Goal: Information Seeking & Learning: Check status

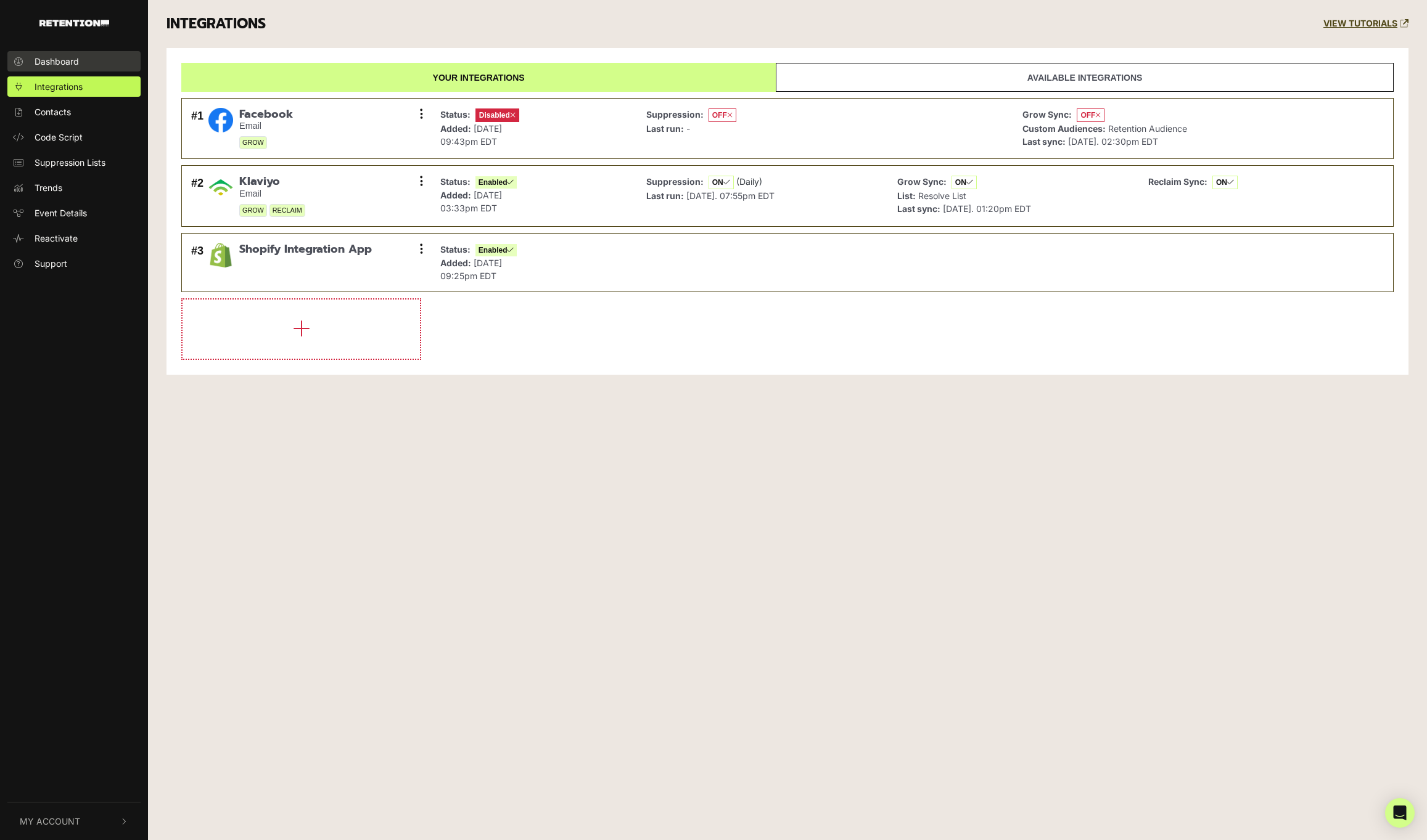
click at [58, 61] on span "Dashboard" at bounding box center [56, 61] width 44 height 13
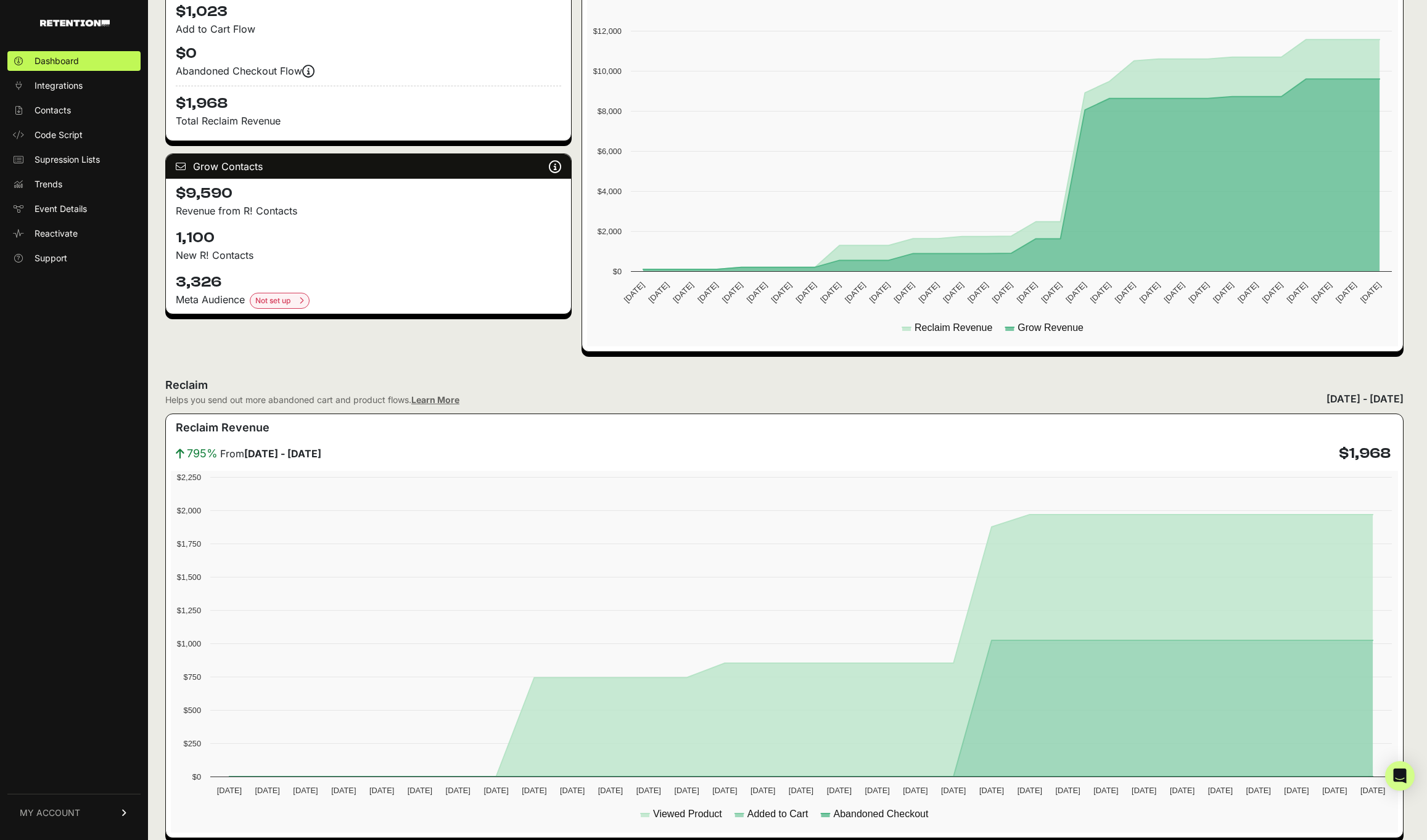
scroll to position [267, 0]
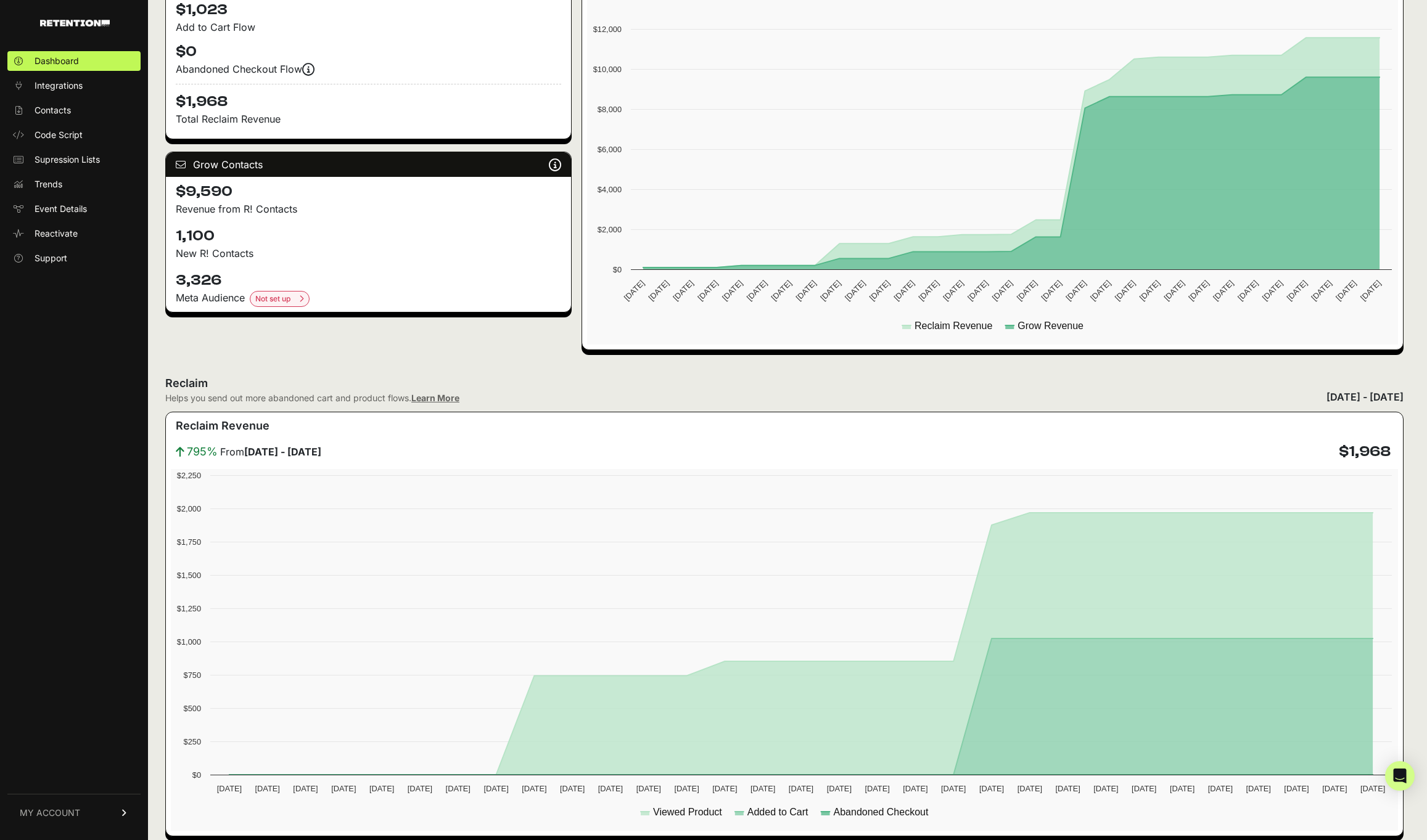
drag, startPoint x: 174, startPoint y: 279, endPoint x: 229, endPoint y: 282, distance: 55.1
click at [231, 282] on div "3,326 Meta Audience Not set up Set up Meta Audiences Elevate your meta ad game!…" at bounding box center [368, 289] width 405 height 46
click at [224, 283] on h4 "3,326" at bounding box center [369, 279] width 386 height 19
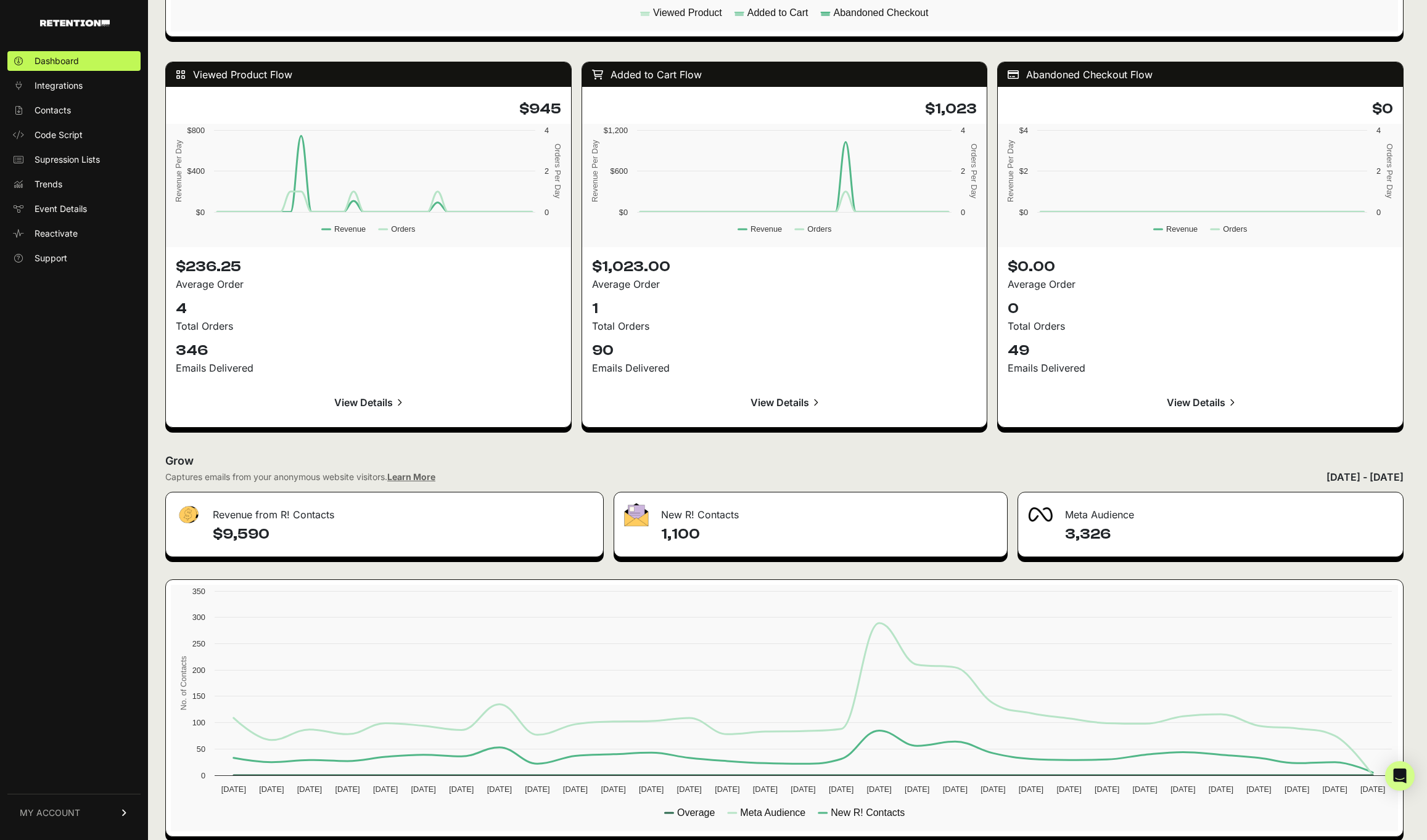
scroll to position [1082, 0]
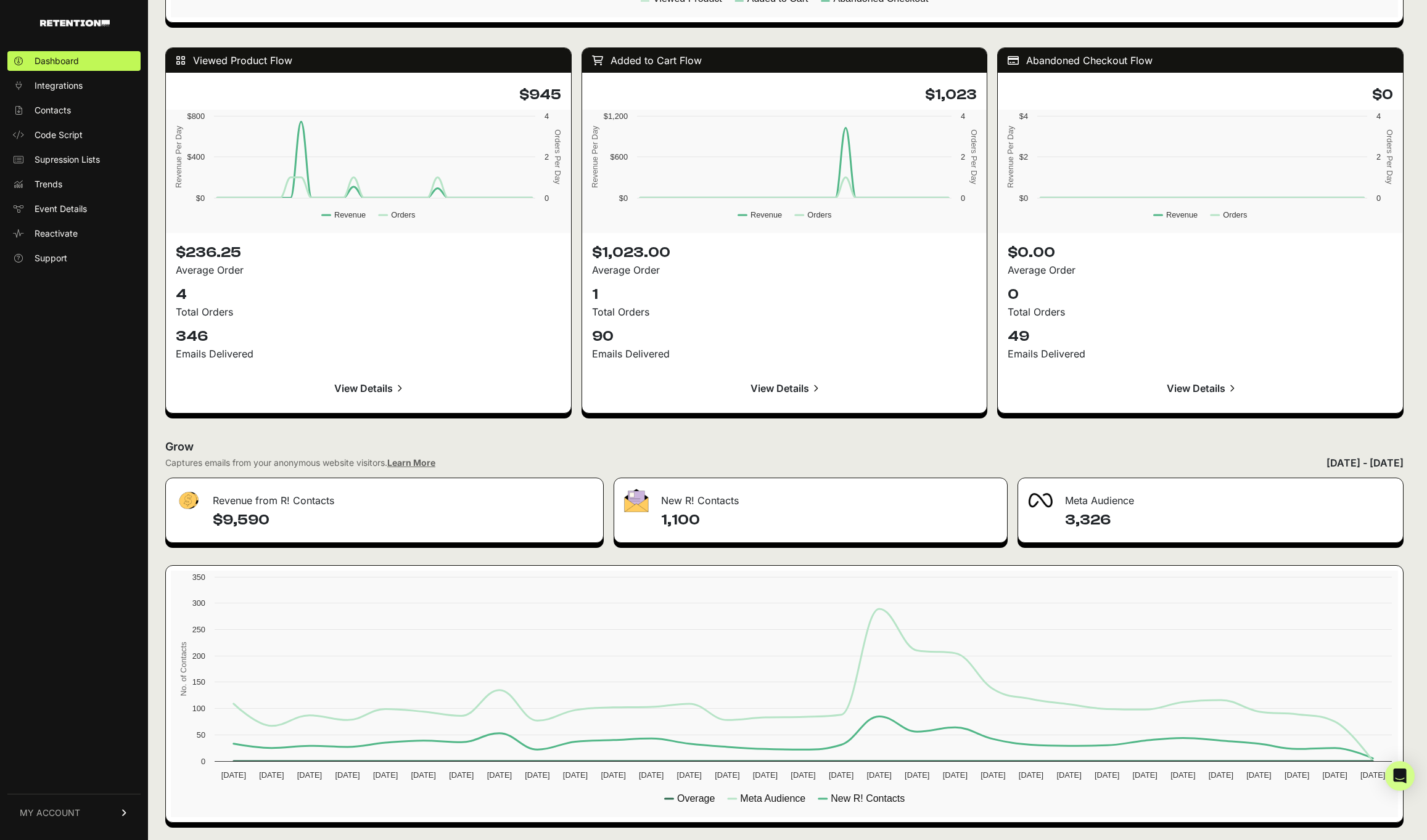
drag, startPoint x: 661, startPoint y: 516, endPoint x: 726, endPoint y: 523, distance: 65.4
click at [726, 523] on h4 "1,100" at bounding box center [829, 520] width 337 height 19
click at [740, 542] on div "New R! Contacts 1,100" at bounding box center [811, 510] width 395 height 65
drag, startPoint x: 1403, startPoint y: 458, endPoint x: 1213, endPoint y: 456, distance: 190.0
click at [1213, 456] on div "Captures emails from your anonymous website visitors. Learn More August 13, 202…" at bounding box center [784, 463] width 1238 height 15
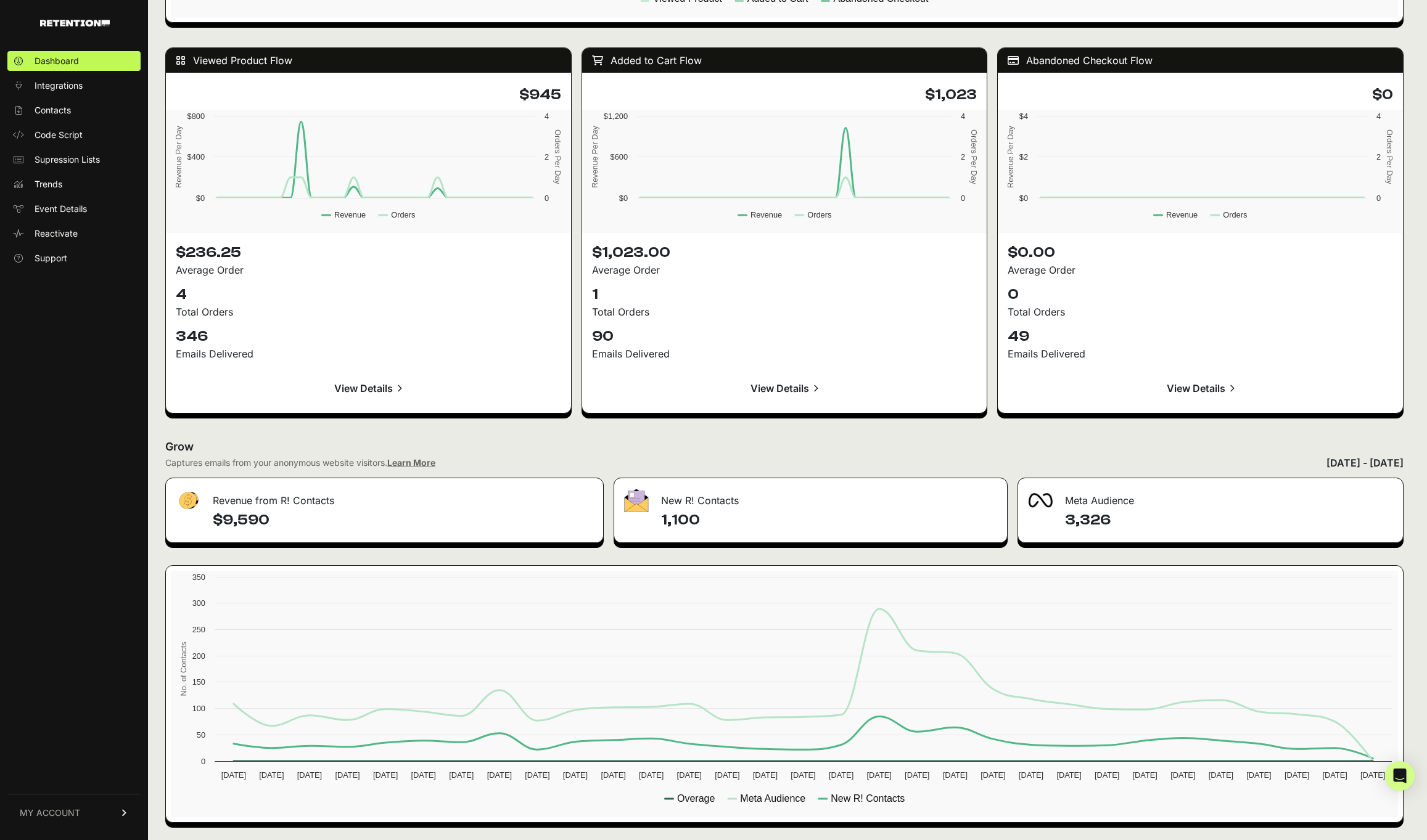
click at [1038, 455] on div "Captures emails from your anonymous website visitors. Learn More August 13, 202…" at bounding box center [784, 463] width 1238 height 15
